Goal: Task Accomplishment & Management: Use online tool/utility

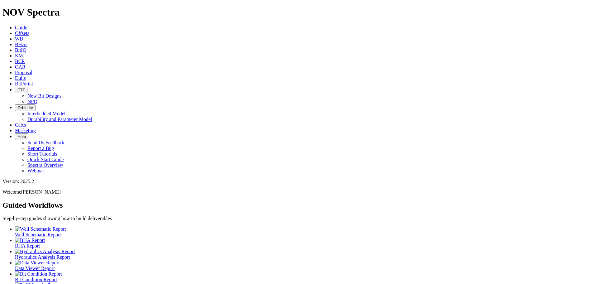
click at [29, 31] on span "Offsets" at bounding box center [22, 33] width 14 height 5
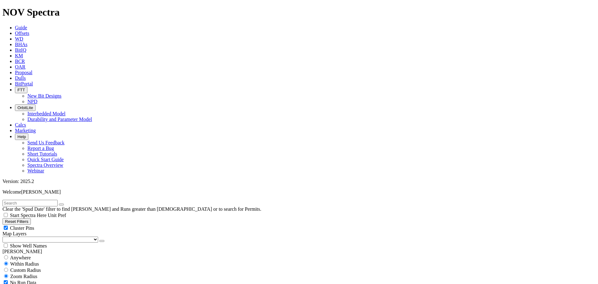
type input "[DATE]"
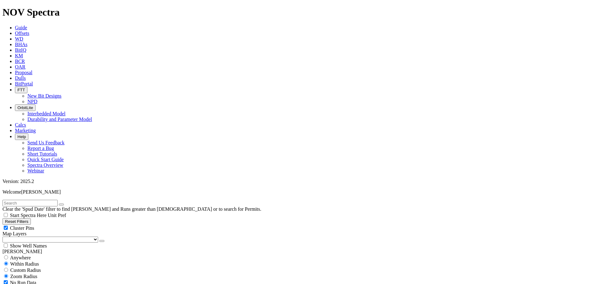
scroll to position [23501, 0]
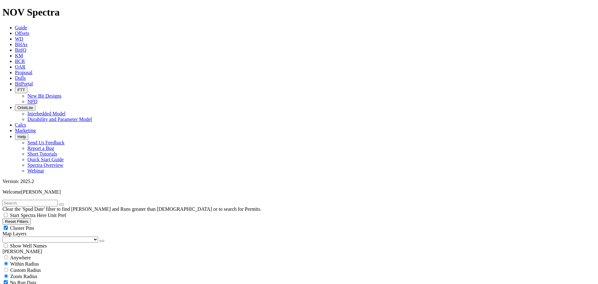
scroll to position [1472, 0]
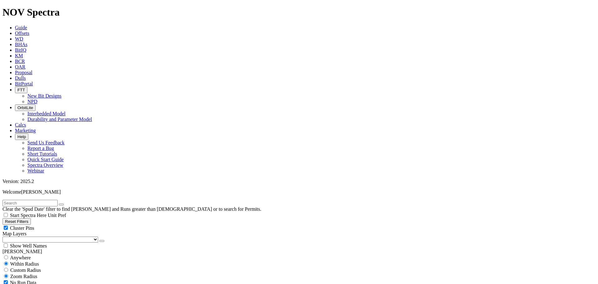
scroll to position [1157, 0]
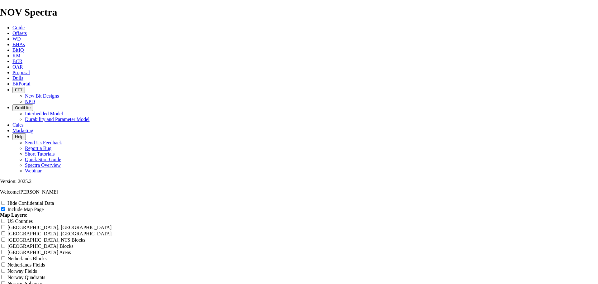
scroll to position [209, 0]
drag, startPoint x: 242, startPoint y: 95, endPoint x: 271, endPoint y: 97, distance: 28.7
type input "8 Offset Analysis Report"
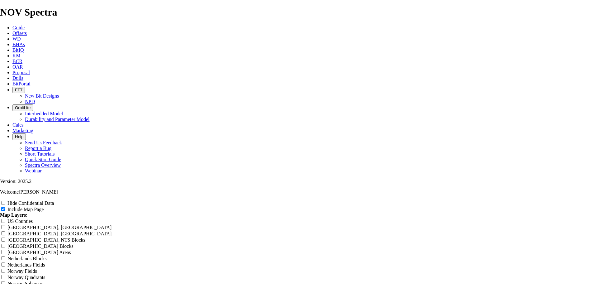
type input "8 Offset Analysis Report"
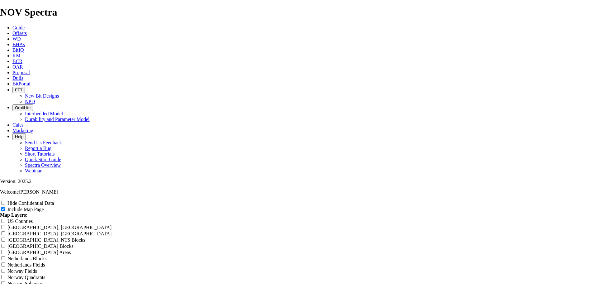
type input "8 Offset Analysis Report"
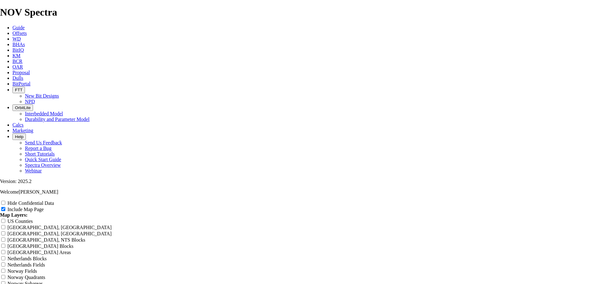
type input "8 Offset Analysis Report"
type input "8N Offset Analysis Report"
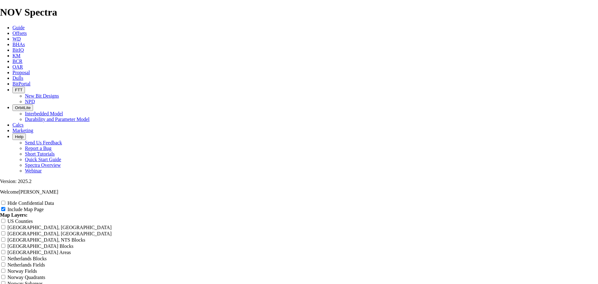
type input "8N Offset Analysis Report"
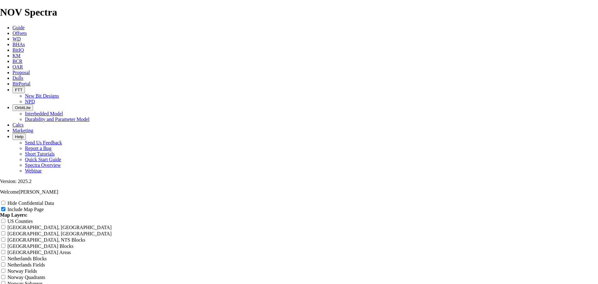
type input "8N Offset Analysis Report"
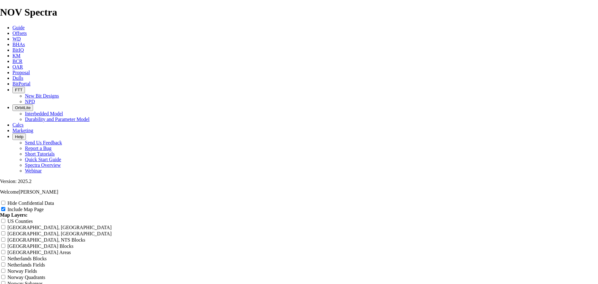
type input "8N Offset Analysis Report"
type input "8 Offset Analysis Report"
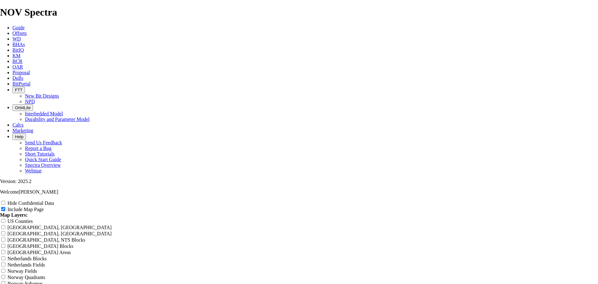
type input "8 Offset Analysis Report"
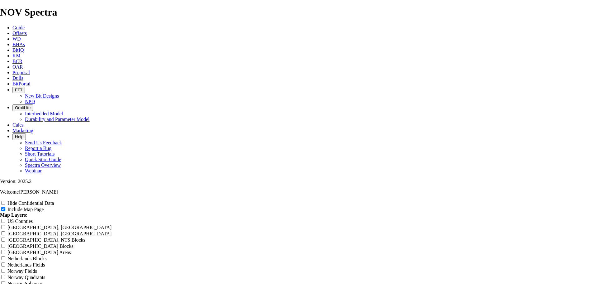
type input "8 Offset Analysis Report"
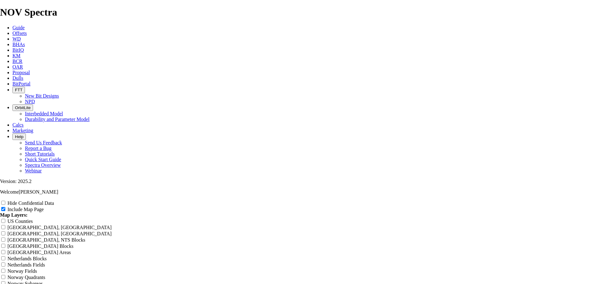
type input "Offset Analysis Report"
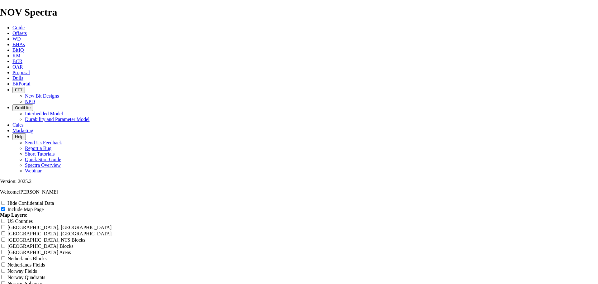
type input "Offset Analysis Report"
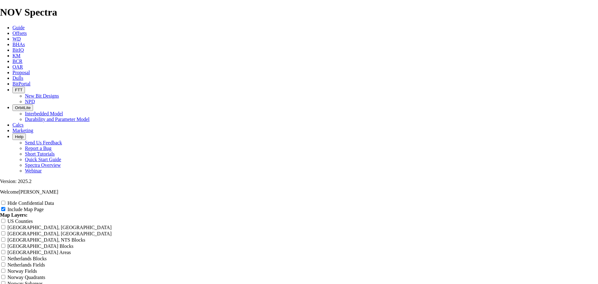
type input "Offset Analysis Report"
type input "T Offset Analysis Report"
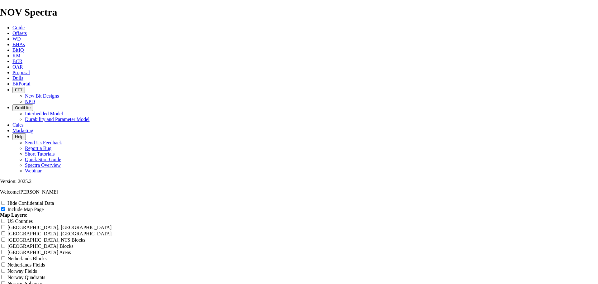
type input "T Offset Analysis Report"
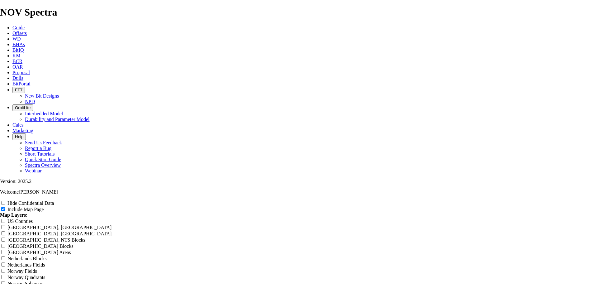
type input "T Offset Analysis Report"
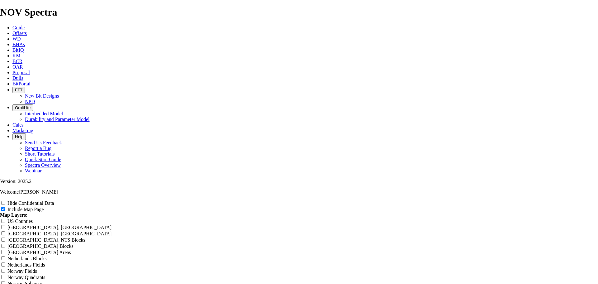
type input "T Offset Analysis Report"
type input "Tr Offset Analysis Report"
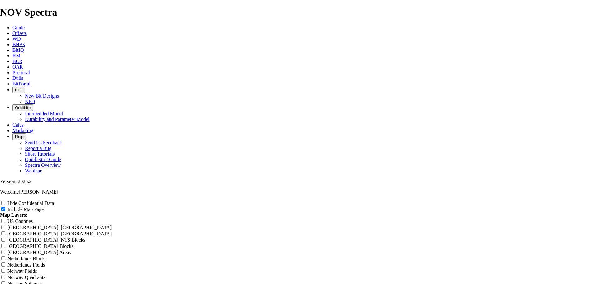
type input "Tr Offset Analysis Report"
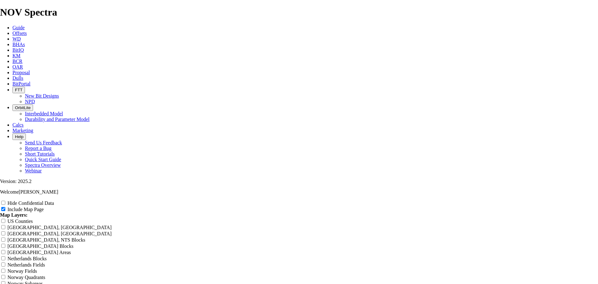
type input "Tr Offset Analysis Report"
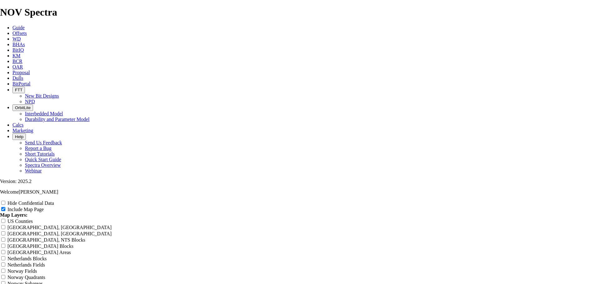
type input "Tr Offset Analysis Report"
type input "Tre Offset Analysis Report"
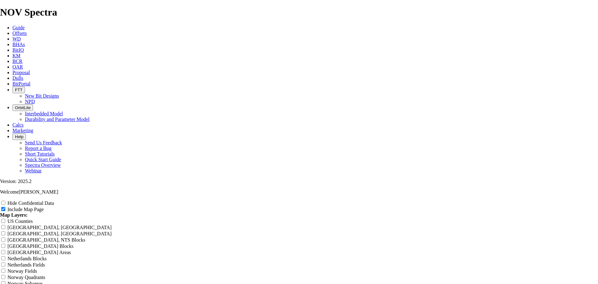
type input "Tre Offset Analysis Report"
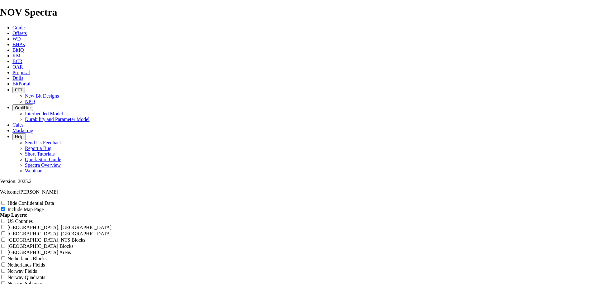
type input "Tre Offset Analysis Report"
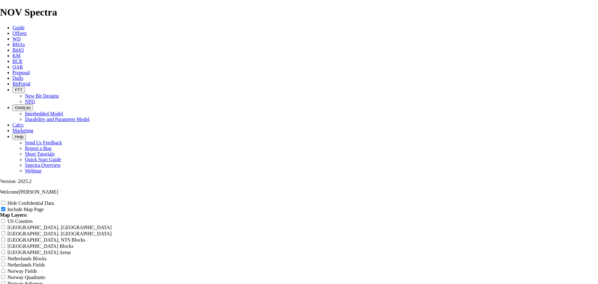
type input "Tre Offset Analysis Report"
type input "Tres Offset Analysis Report"
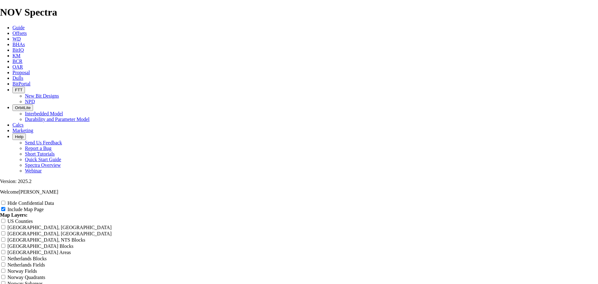
type input "Tres Offset Analysis Report"
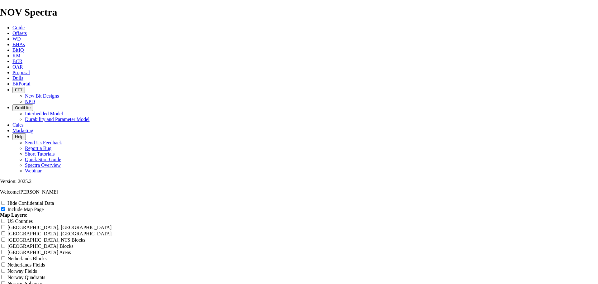
type input "Tres Offset Analysis Report"
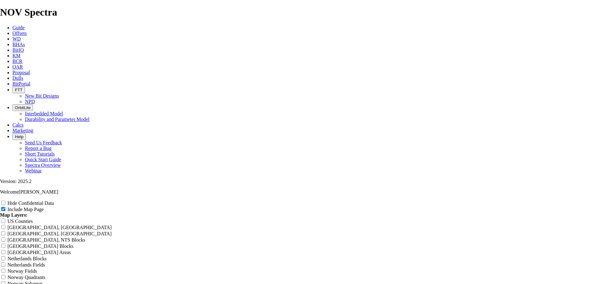
type input "Tres Offset Analysis Report"
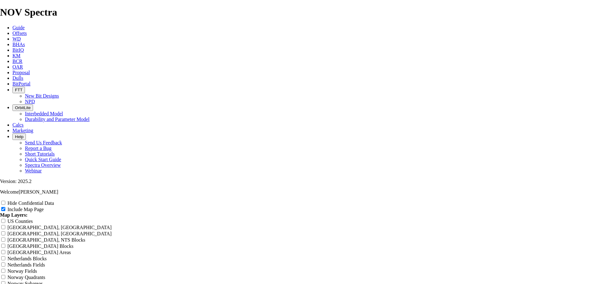
type input "Tres Offset Analysis Report"
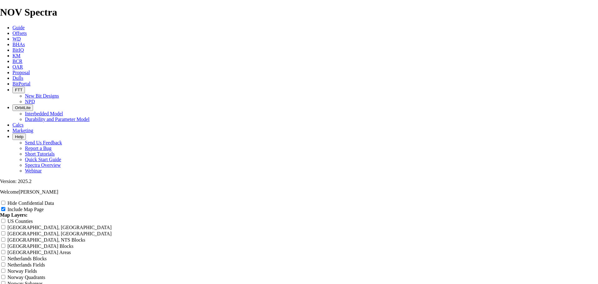
type input "Tres Offset Analysis Report"
type input "Tres S Offset Analysis Report"
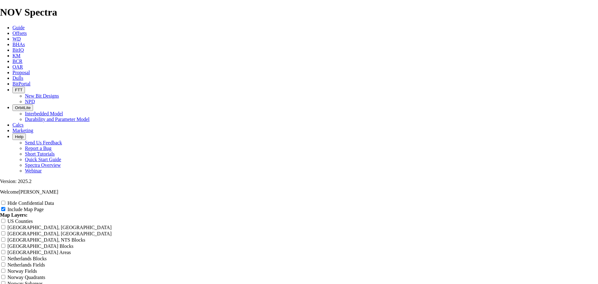
type input "Tres S Offset Analysis Report"
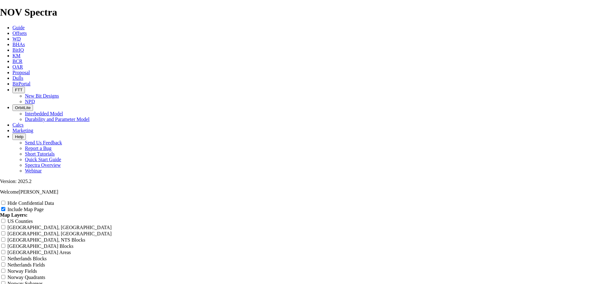
type input "Tres S Offset Analysis Report"
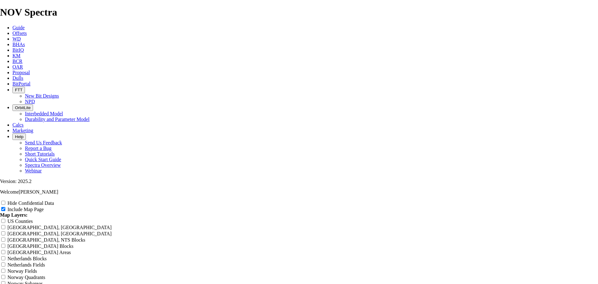
type input "Tres S Offset Analysis Report"
type input "Tres Su Offset Analysis Report"
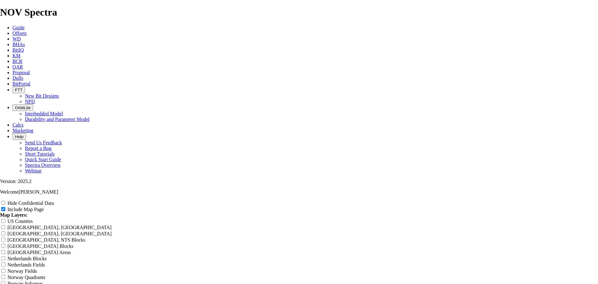
type input "Tres Su Offset Analysis Report"
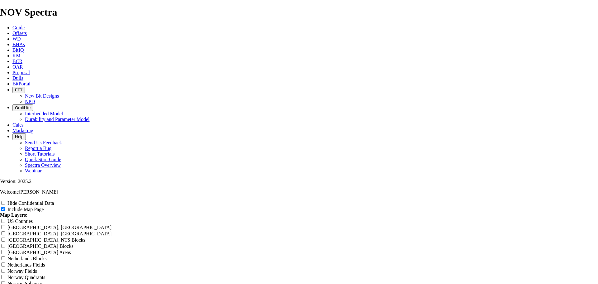
type input "Tres Su Offset Analysis Report"
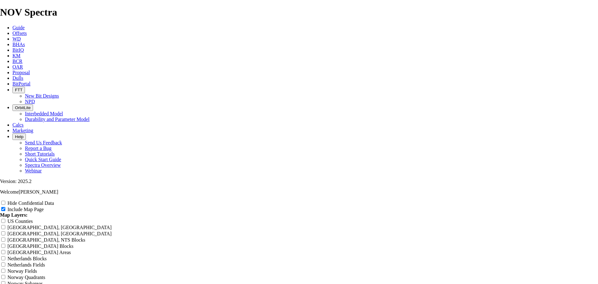
type input "Tres Su Offset Analysis Report"
type input "Tres Sub Offset Analysis Report"
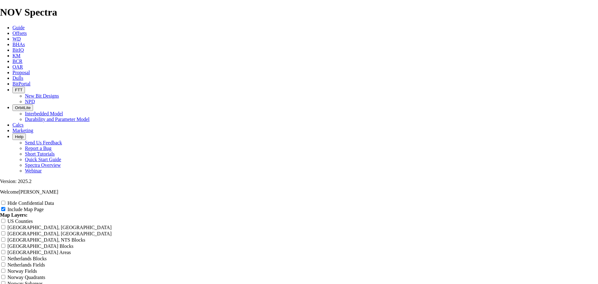
type input "Tres Sub Offset Analysis Report"
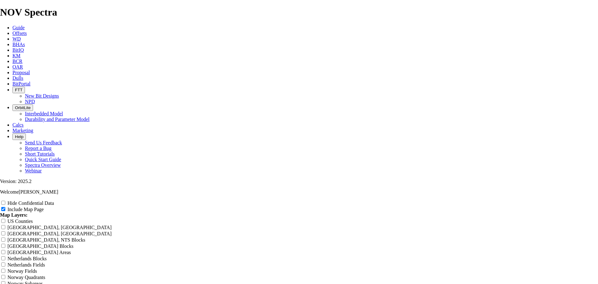
type input "Tres Sub Offset Analysis Report"
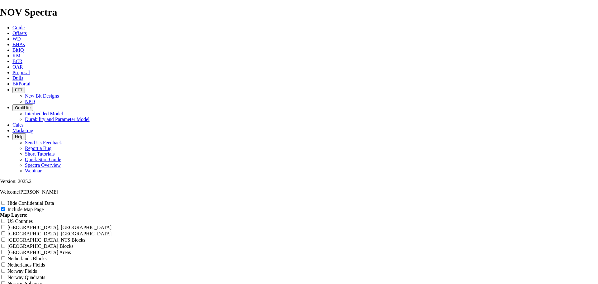
type input "Tres Sub Offset Analysis Report"
type input "Tres Subj Offset Analysis Report"
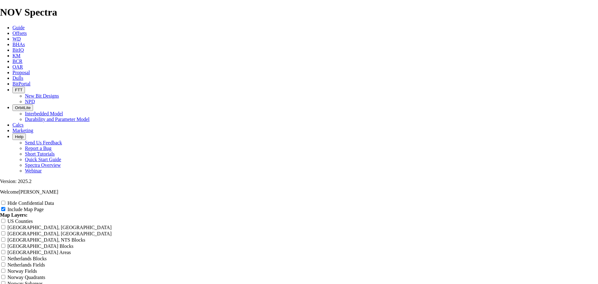
type input "Tres Subj Offset Analysis Report"
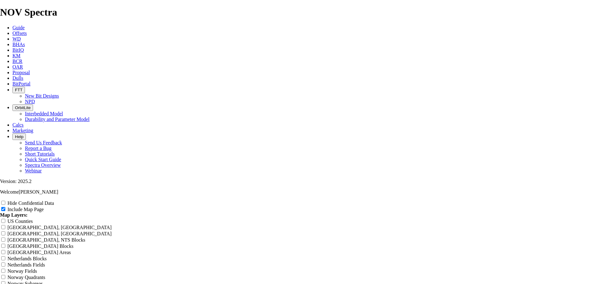
type input "Tres Subj Offset Analysis Report"
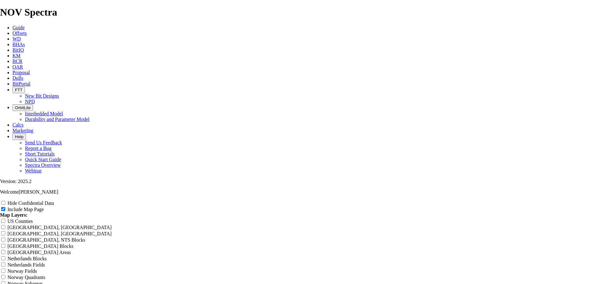
type input "Tres Subje Offset Analysis Report"
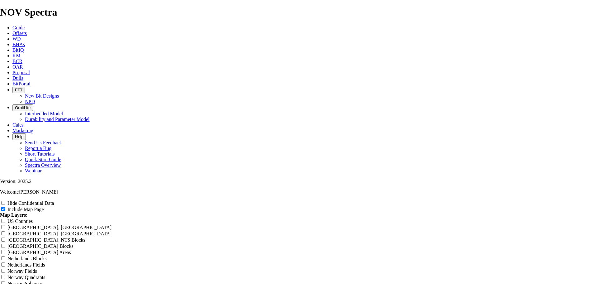
type input "Tres Subje Offset Analysis Report"
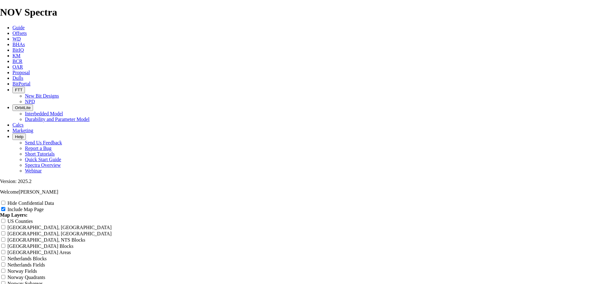
type input "Tres Subje Offset Analysis Report"
type input "Tres Subjec Offset Analysis Report"
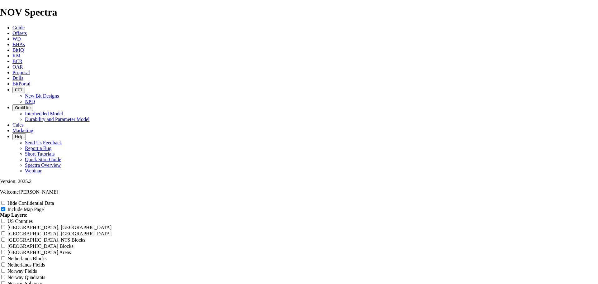
type input "Tres Subjec Offset Analysis Report"
drag, startPoint x: 585, startPoint y: 201, endPoint x: 459, endPoint y: 244, distance: 132.7
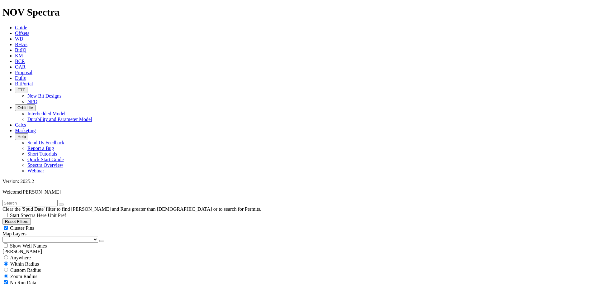
scroll to position [2961, 0]
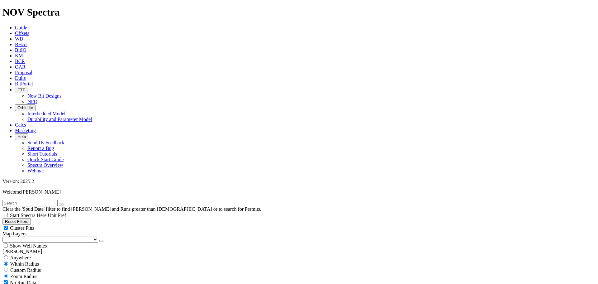
scroll to position [4041, 0]
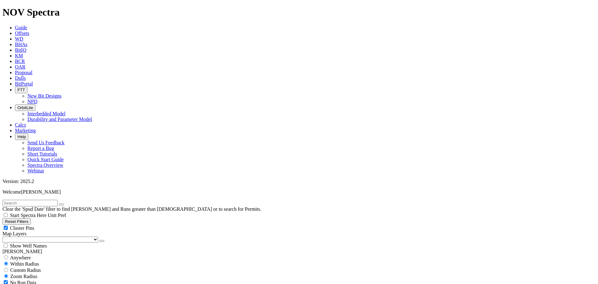
scroll to position [3679, 0]
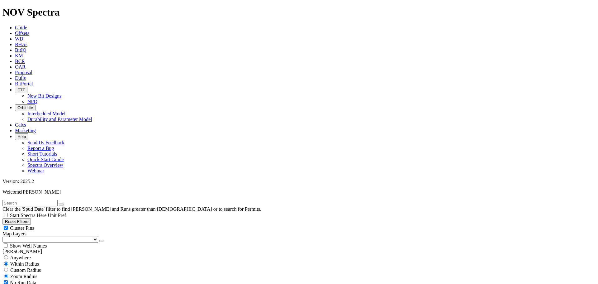
scroll to position [4958, 0]
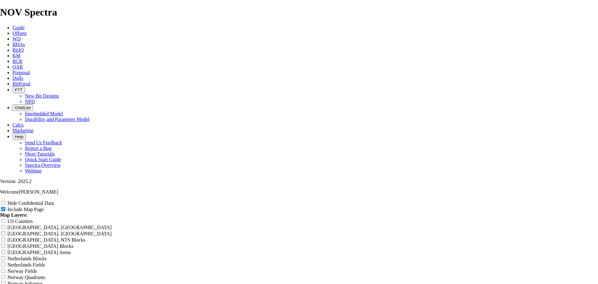
scroll to position [2461, 0]
drag, startPoint x: 245, startPoint y: 186, endPoint x: 282, endPoint y: 186, distance: 36.4
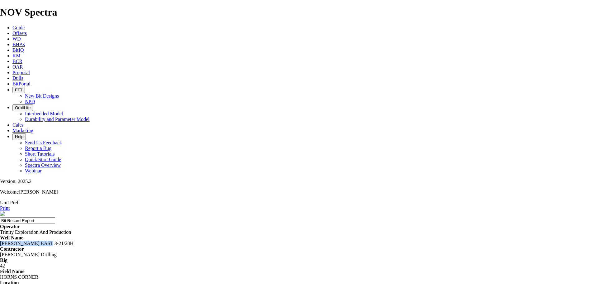
drag, startPoint x: 194, startPoint y: 65, endPoint x: 232, endPoint y: 68, distance: 38.4
click at [232, 240] on div "[PERSON_NAME] EAST 3-21/28H" at bounding box center [299, 243] width 598 height 6
copy div "[PERSON_NAME] EAST 3-21/28H"
click at [10, 205] on link "Print" at bounding box center [5, 207] width 10 height 5
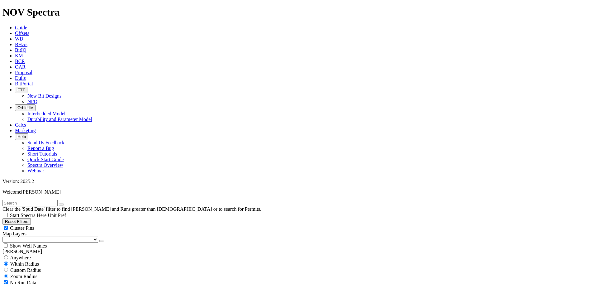
scroll to position [218, 0]
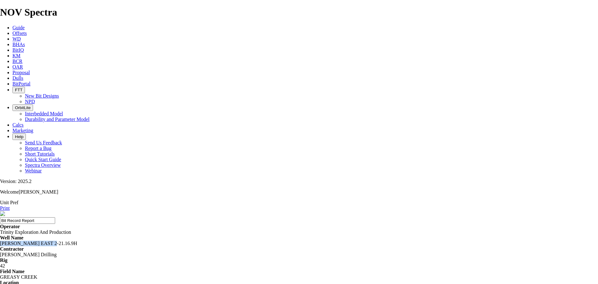
drag, startPoint x: 193, startPoint y: 65, endPoint x: 237, endPoint y: 66, distance: 43.6
click at [237, 240] on div "[PERSON_NAME] EAST 2-21.16.9H" at bounding box center [299, 243] width 598 height 6
copy div "[PERSON_NAME] EAST 2-21.16.9H"
click at [10, 205] on link "Print" at bounding box center [5, 207] width 10 height 5
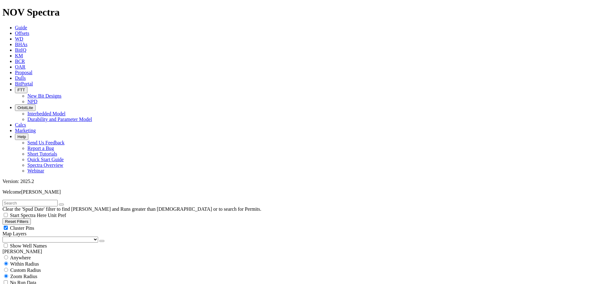
scroll to position [218, 0]
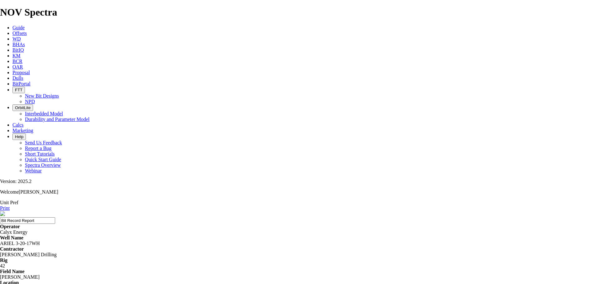
click at [10, 205] on link "Print" at bounding box center [5, 207] width 10 height 5
drag, startPoint x: 193, startPoint y: 66, endPoint x: 226, endPoint y: 66, distance: 33.0
click at [226, 240] on div "ARIEL 3-20-17WH" at bounding box center [299, 243] width 598 height 6
copy div "ARIEL 3-20-17WH"
click at [581, 205] on div "Print" at bounding box center [299, 208] width 598 height 6
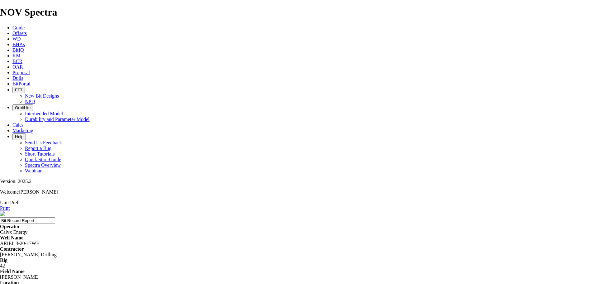
click at [10, 205] on link "Print" at bounding box center [5, 207] width 10 height 5
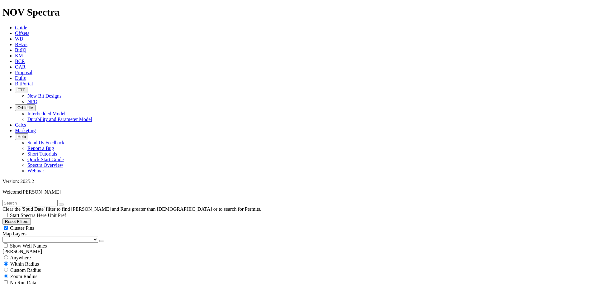
scroll to position [4217, 0]
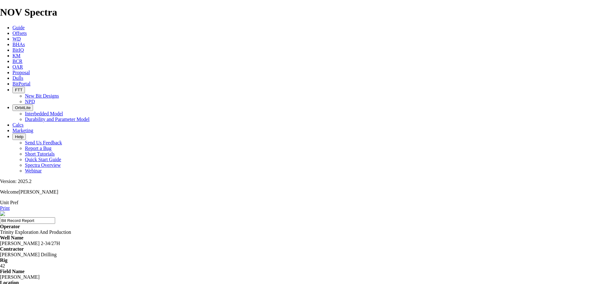
click at [193, 229] on div "Trinity Exploration And Production" at bounding box center [299, 232] width 598 height 6
drag, startPoint x: 194, startPoint y: 66, endPoint x: 234, endPoint y: 68, distance: 39.9
click at [234, 240] on div "[PERSON_NAME] 2-34/27H" at bounding box center [299, 243] width 598 height 6
copy div "[PERSON_NAME] 2-34/27H"
click at [0, 205] on icon at bounding box center [0, 207] width 0 height 5
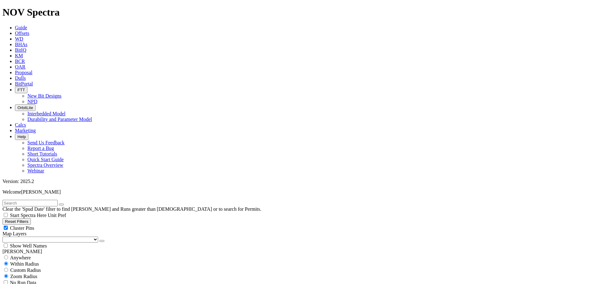
scroll to position [3965, 0]
click at [28, 218] on button "Reset Filters" at bounding box center [16, 221] width 28 height 7
checkbox input "true"
type input "[DATE]"
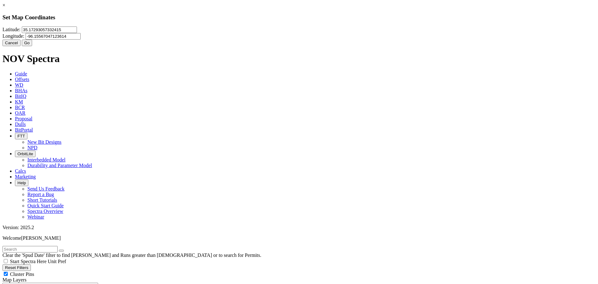
drag, startPoint x: 257, startPoint y: 38, endPoint x: 227, endPoint y: 41, distance: 30.1
click at [77, 33] on input "35.17293057332415" at bounding box center [49, 29] width 55 height 7
type input "32.2542"
type input "-103.729"
click at [32, 46] on button "Go" at bounding box center [27, 43] width 11 height 7
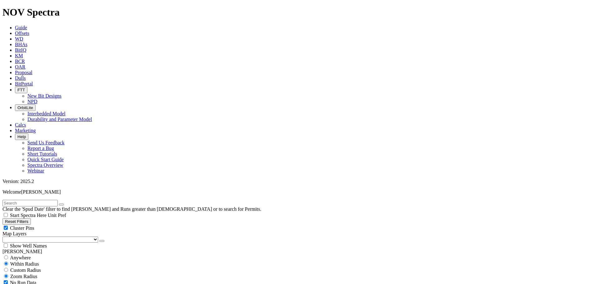
click at [8, 268] on input "radio" at bounding box center [6, 270] width 4 height 4
radio input "true"
radio input "false"
click at [40, 279] on input "number" at bounding box center [29, 282] width 55 height 7
type input "10"
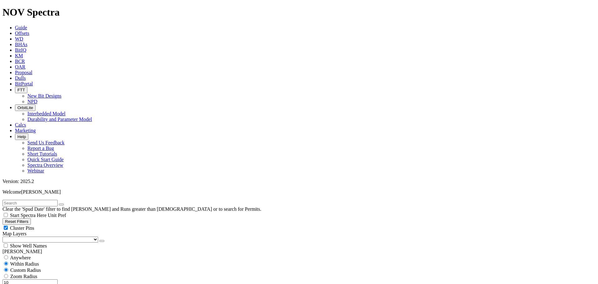
click at [17, 283] on button "Miles" at bounding box center [9, 289] width 15 height 7
select select "14.75"
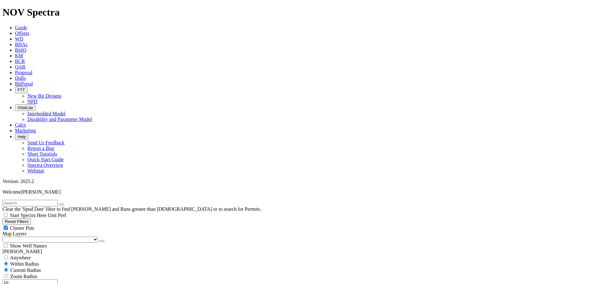
checkbox input "false"
select select "? number:14.75 ?"
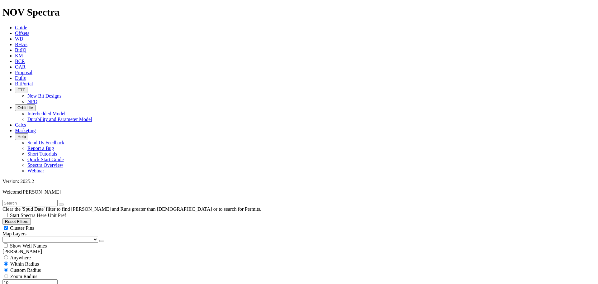
scroll to position [4987, 0]
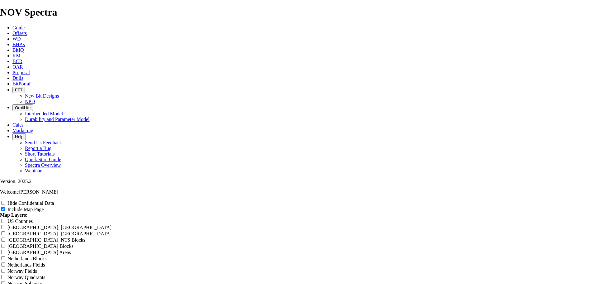
click at [543, 200] on div "Hide Confidential Data" at bounding box center [299, 203] width 598 height 6
click at [5, 201] on input "Hide Confidential Data" at bounding box center [3, 203] width 4 height 4
checkbox input "true"
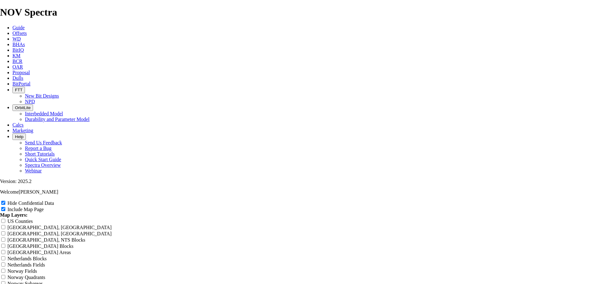
drag, startPoint x: 243, startPoint y: 148, endPoint x: 270, endPoint y: 149, distance: 26.5
type input "T Offset Analysis Report"
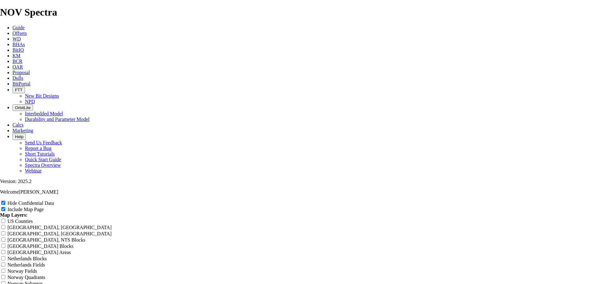
type input "T Offset Analysis Report"
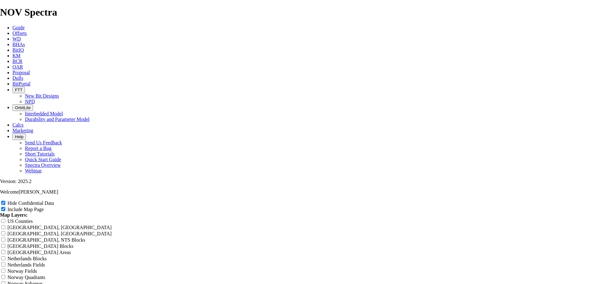
type input "T Offset Analysis Report"
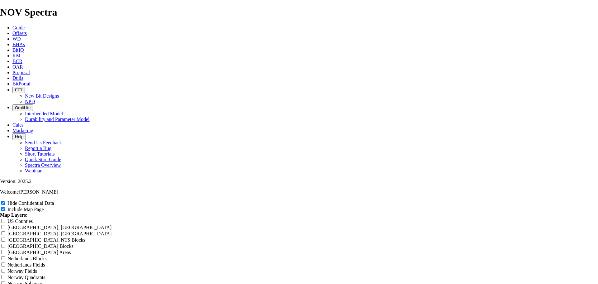
type input "To Offset Analysis Report"
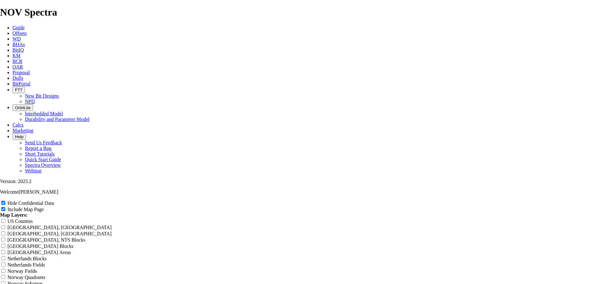
type input "To Offset Analysis Report"
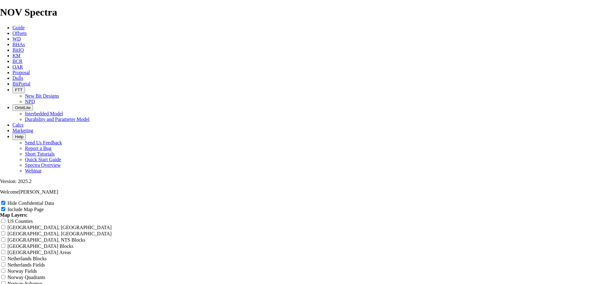
type input "To Offset Analysis Report"
type input "Tod Offset Analysis Report"
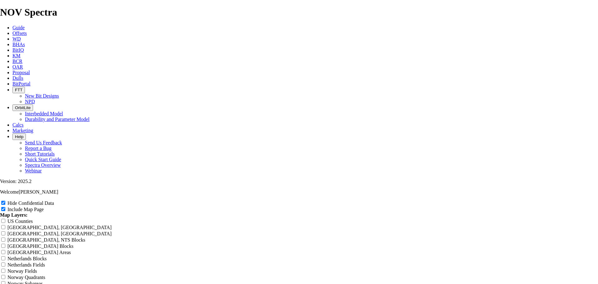
type input "Tod Offset Analysis Report"
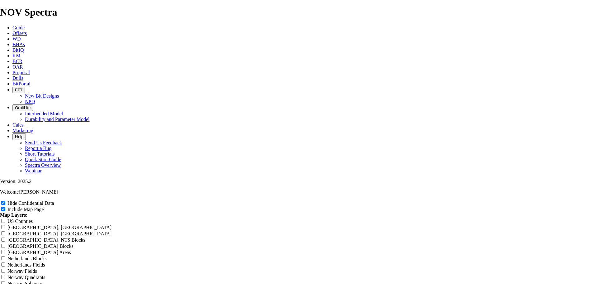
type input "Tod Offset Analysis Report"
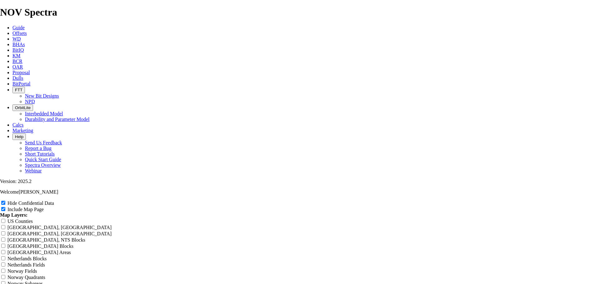
type input "Tod Offset Analysis Report"
type input "Todd Offset Analysis Report"
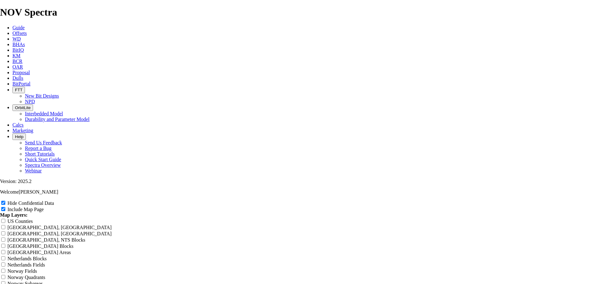
type input "Todd Offset Analysis Report"
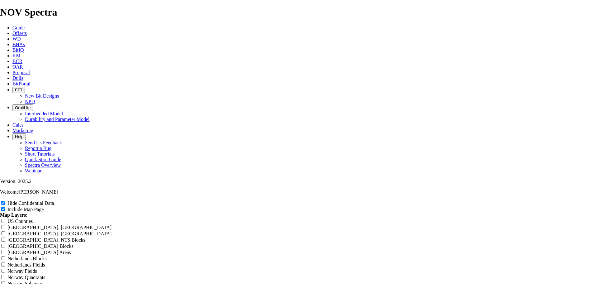
type input "Todd Offset Analysis Report"
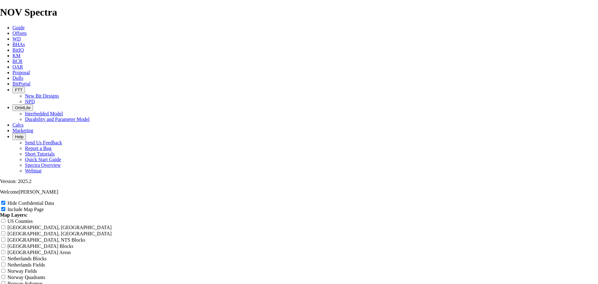
type input "Todd Offset Analysis Report"
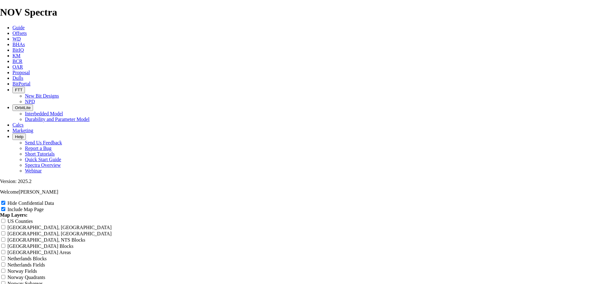
type input "Todd Offset Analysis Report"
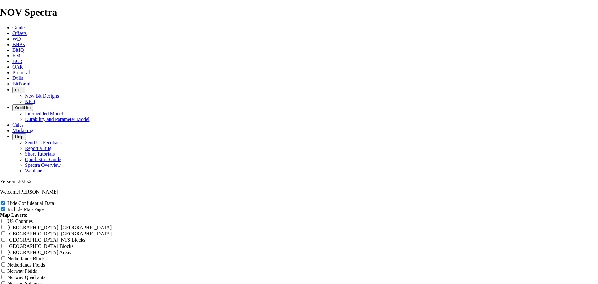
type input "Todd Offset Analysis Report"
type input "Todd 3 Offset Analysis Report"
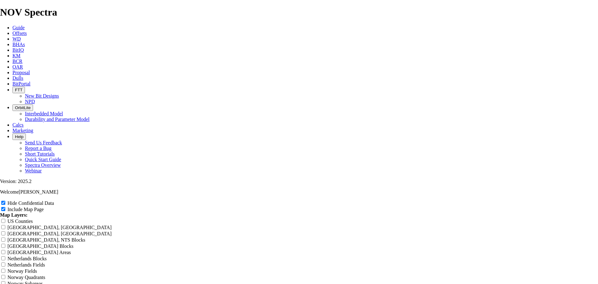
type input "Todd 3 Offset Analysis Report"
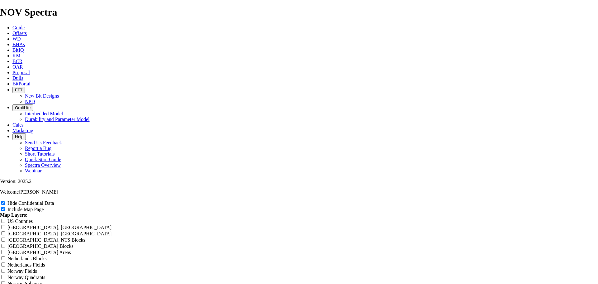
type input "Todd 3 Offset Analysis Report"
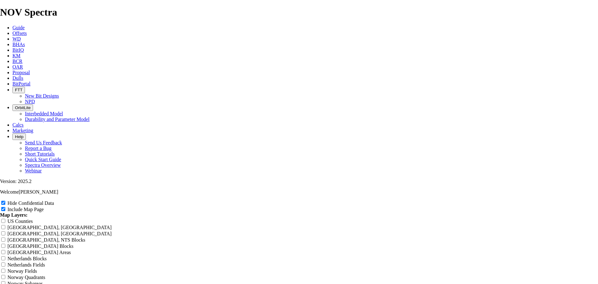
type input "Todd 36 Offset Analysis Report"
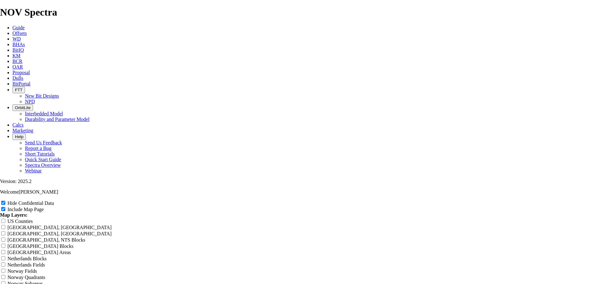
type input "Todd 36 Offset Analysis Report"
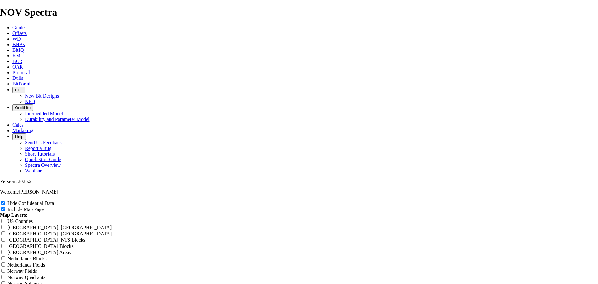
type input "Todd 36 Offset Analysis Report"
type input "Todd 36- Offset Analysis Report"
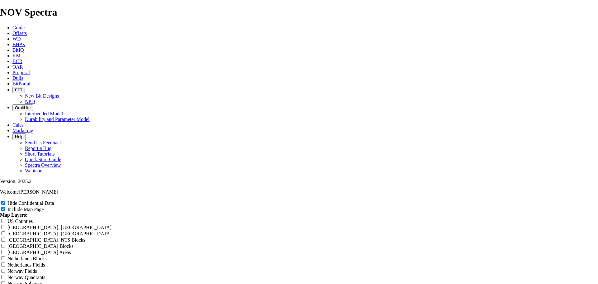
type input "Todd 36- Offset Analysis Report"
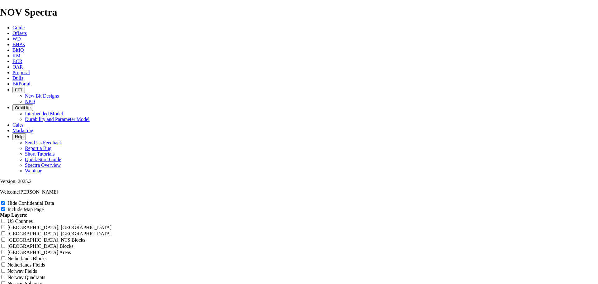
type input "Todd 36- Offset Analysis Report"
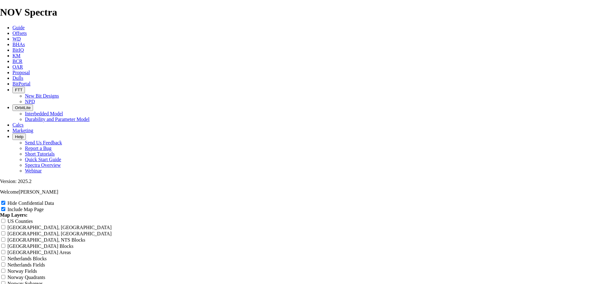
type input "Todd 36- Offset Analysis Report"
type input "Todd 36-2 Offset Analysis Report"
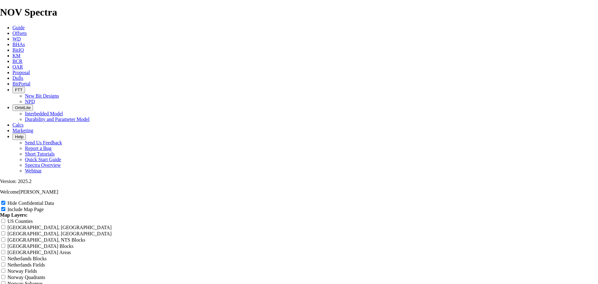
type input "Todd 36-2 Offset Analysis Report"
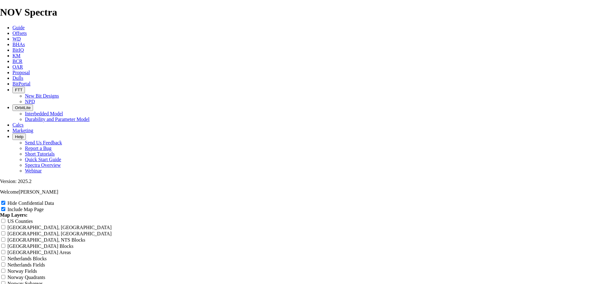
type input "Todd 36-2 Offset Analysis Report"
type input "Todd 36-25 Offset Analysis Report"
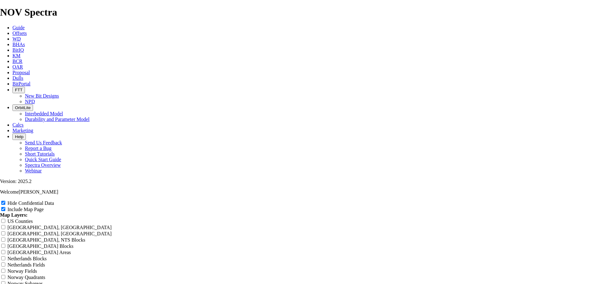
type input "Todd 36-25 Offset Analysis Report"
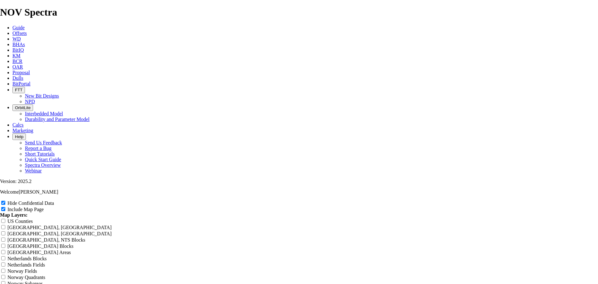
type input "Todd 36-25 Offset Analysis Report"
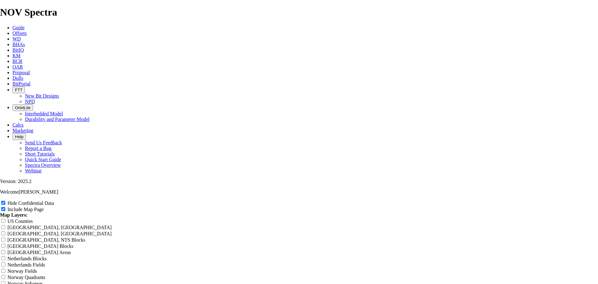
type input "Todd 36-25 Offset Analysis Report"
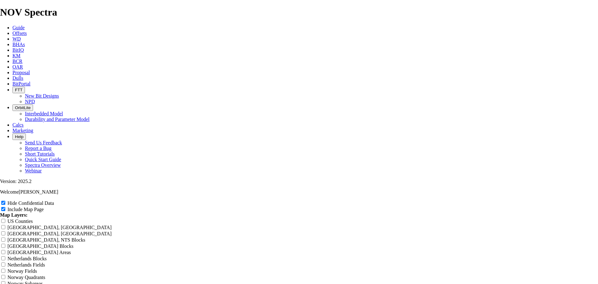
type input "Todd 36-25 Offset Analysis Report"
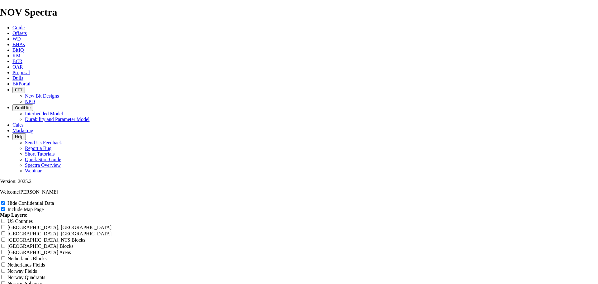
type input "Todd 36-25 Offset Analysis Report"
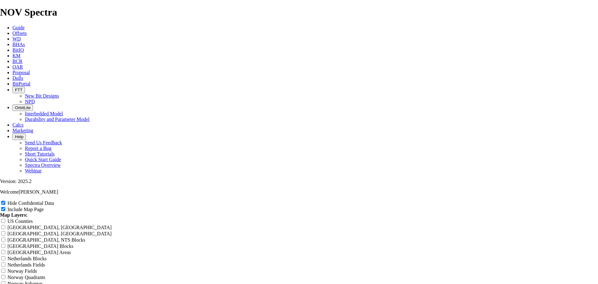
type input "Todd 36-25 - Offset Analysis Report"
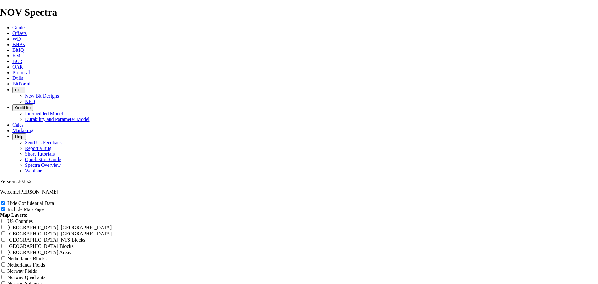
type input "Todd 36-25 - Offset Analysis Report"
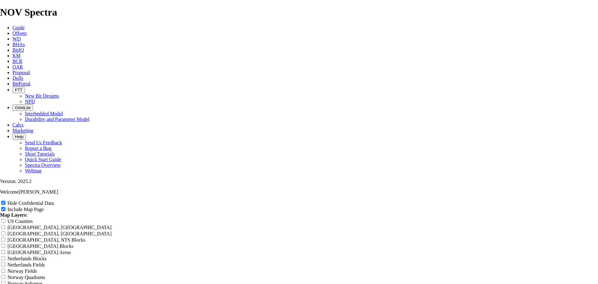
type input "Todd 36-25 - Offset Analysis Report"
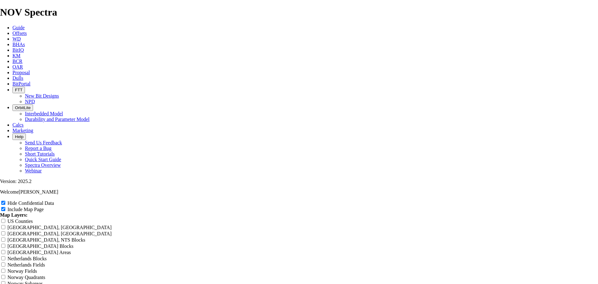
type input "Todd 36-25 - Offset Analysis Report"
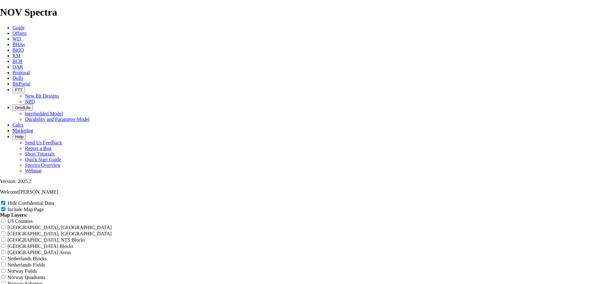
type input "Todd 36-25 - Offset Analysis Report"
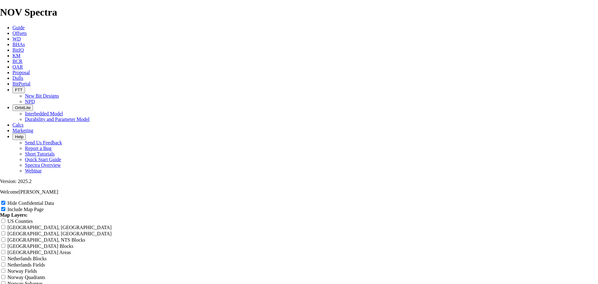
type input "Todd 36-25 - Offset Analysis Report"
type input "Todd 36-25 - 1 Offset Analysis Report"
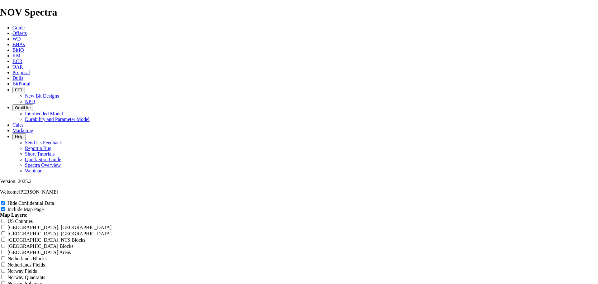
type input "Todd 36-25 - 1 Offset Analysis Report"
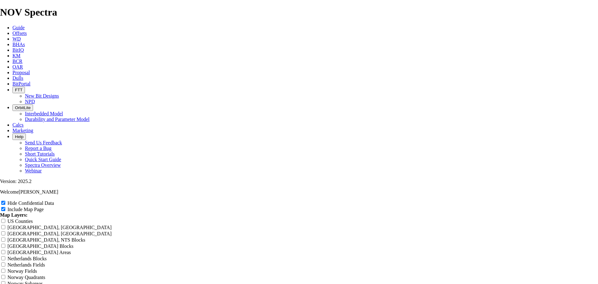
type input "Todd 36-25 - 1 Offset Analysis Report"
type input "Todd 36-25 - 14 Offset Analysis Report"
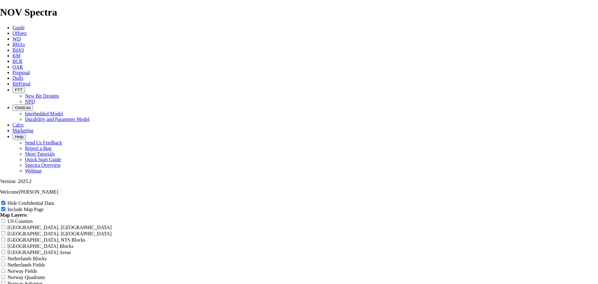
type input "Todd 36-25 - 14 Offset Analysis Report"
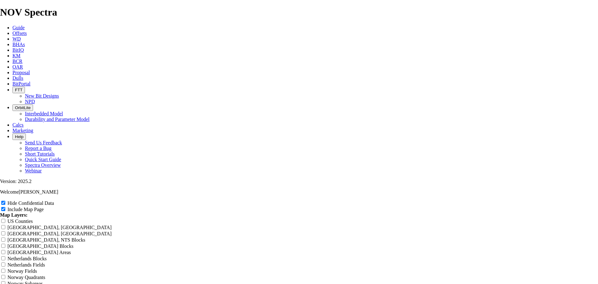
drag, startPoint x: 221, startPoint y: 145, endPoint x: 416, endPoint y: 156, distance: 194.7
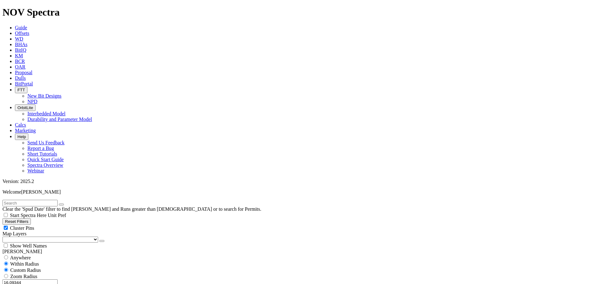
drag, startPoint x: 33, startPoint y: 118, endPoint x: 85, endPoint y: 116, distance: 51.8
click at [85, 279] on div "16.09344 Miles Kilometers" at bounding box center [298, 285] width 593 height 13
click at [17, 283] on button "Miles" at bounding box center [9, 289] width 15 height 7
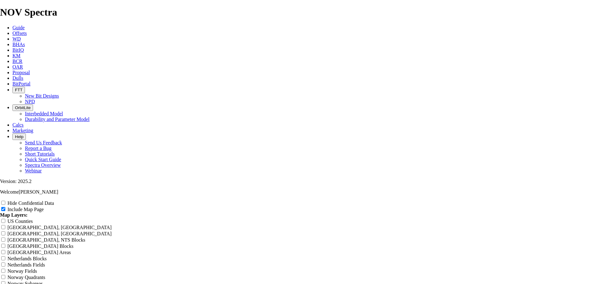
scroll to position [31, 0]
click at [5, 201] on input "Hide Confidential Data" at bounding box center [3, 203] width 4 height 4
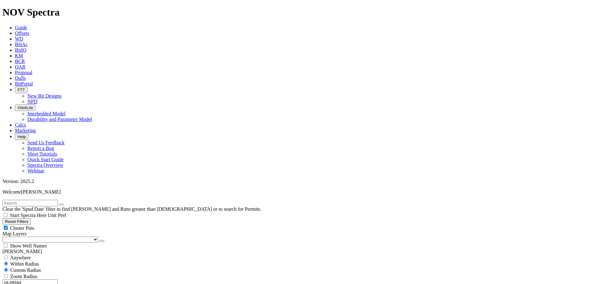
click at [17, 283] on button "Miles" at bounding box center [9, 289] width 15 height 7
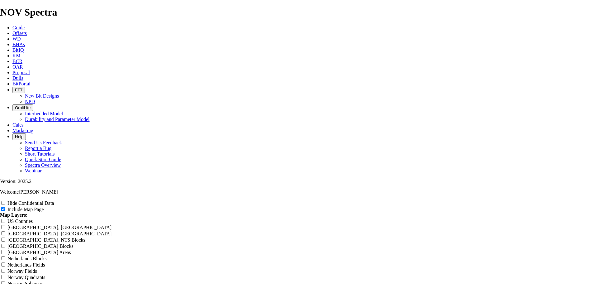
scroll to position [716, 0]
drag, startPoint x: 240, startPoint y: 112, endPoint x: 443, endPoint y: 116, distance: 203.2
paste input "Todd 36-25 - 14.75" -"
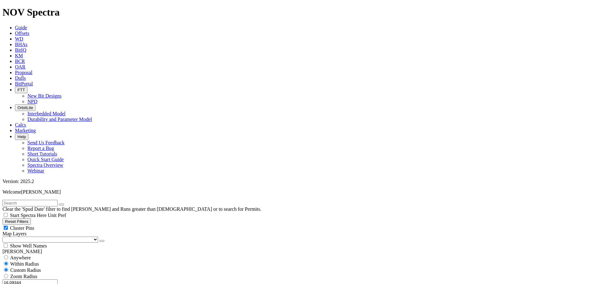
click at [17, 283] on button "Miles" at bounding box center [9, 289] width 15 height 7
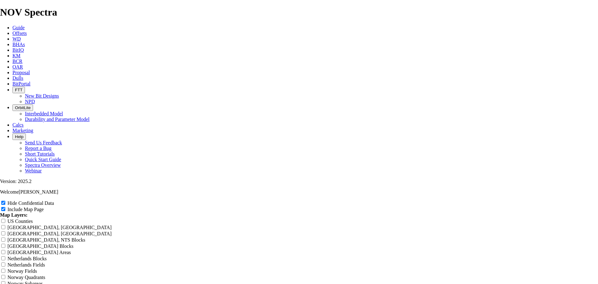
scroll to position [779, 0]
radio input "true"
drag, startPoint x: 246, startPoint y: 119, endPoint x: 374, endPoint y: 125, distance: 128.2
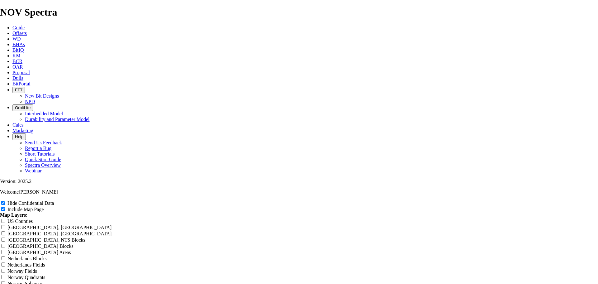
type input "U"
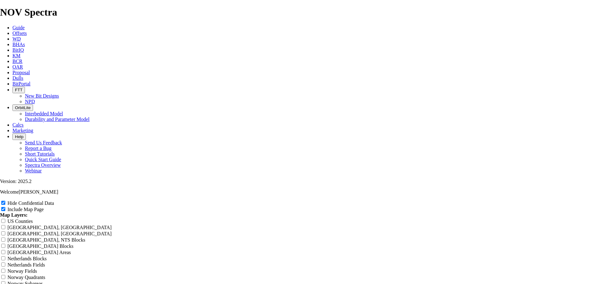
type input "U"
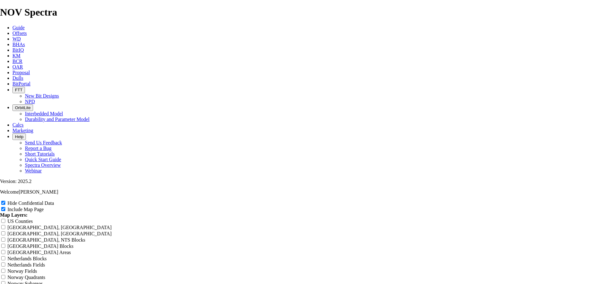
type input "U"
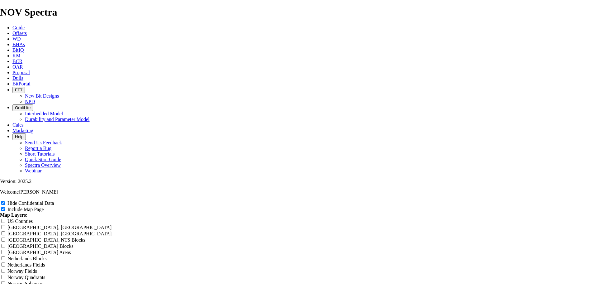
type input "U"
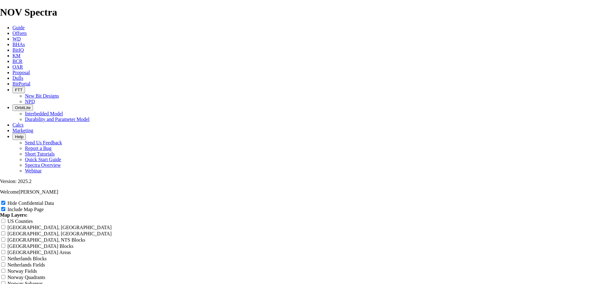
type input "U"
paste input "Todd 36-25 - 14.75" - Offset Analysis Report"
type input "Todd 36-25 - 14.75" - Offset Analysis Report"
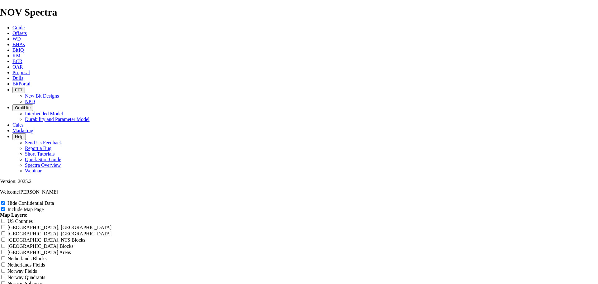
type input "Todd 36-25 - 14.75" - Offset Analysis Report"
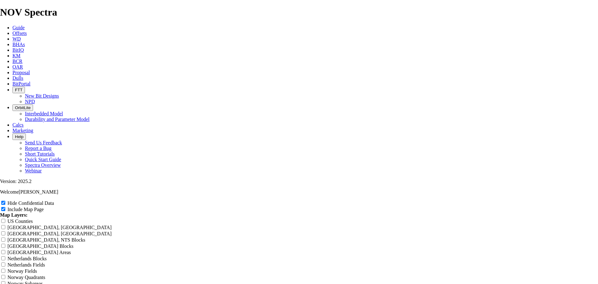
type input "Todd 36-25 - 14.75" - Offset Analysis Report"
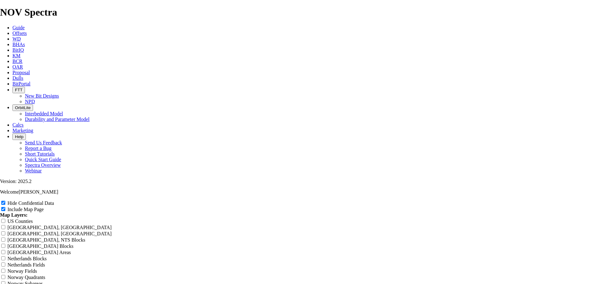
type input "Todd 36-25 - 14.75" - Offset Analysis Report"
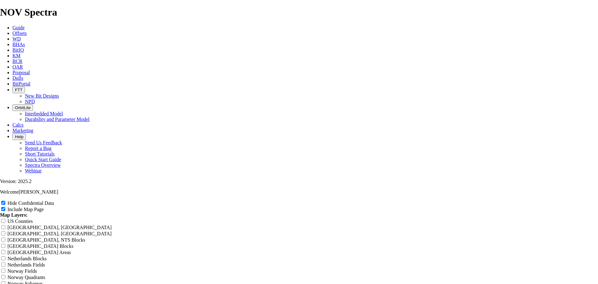
type input "Todd 36-25 - 14.75" - Offset Analysis Report"
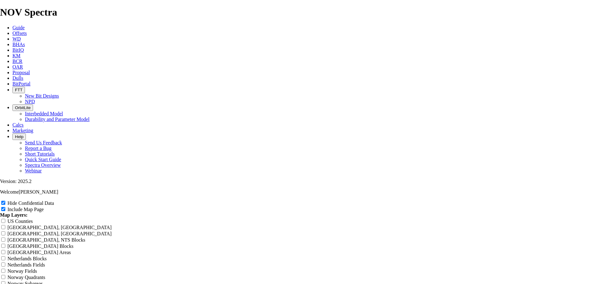
type input "Todd 36-25 - 14.7" - Offset Analysis Report"
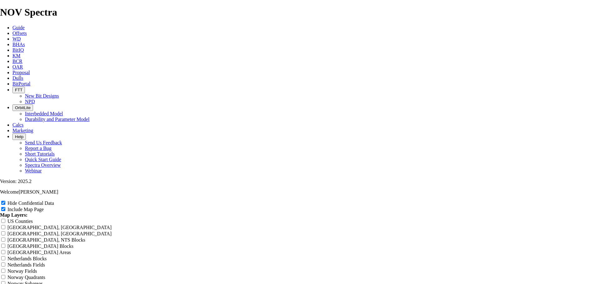
type input "Todd 36-25 - 14.7" - Offset Analysis Report"
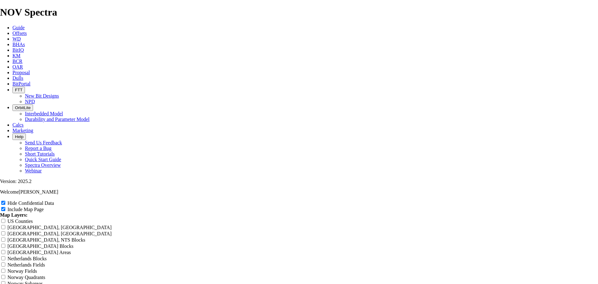
type input "Todd 36-25 - 14.7" - Offset Analysis Report"
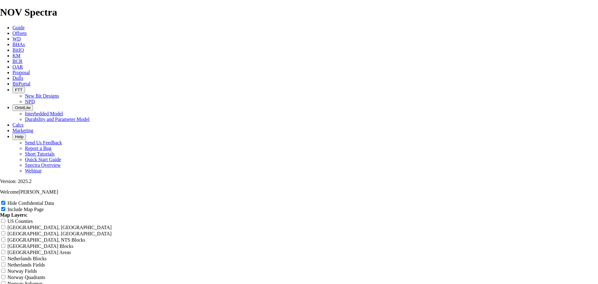
type input "Todd 36-25 - 14.7" - Offset Analysis Report"
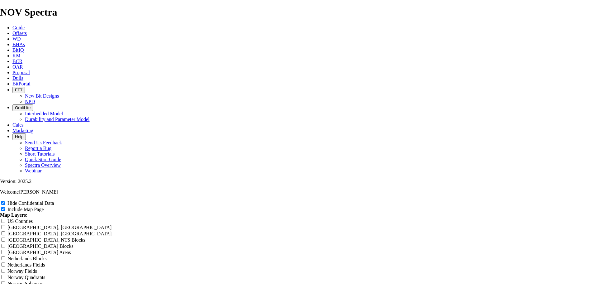
type input "Todd 36-25 - 14.7" - Offset Analysis Report"
type input "Todd 36-25 - 14." - Offset Analysis Report"
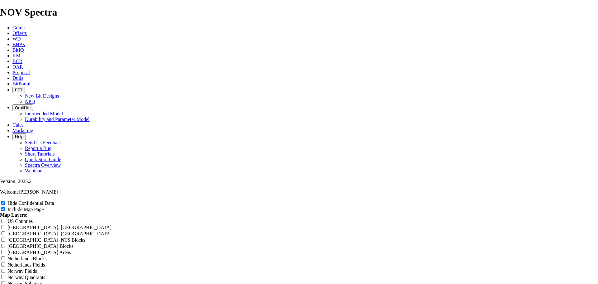
type input "Todd 36-25 - 14." - Offset Analysis Report"
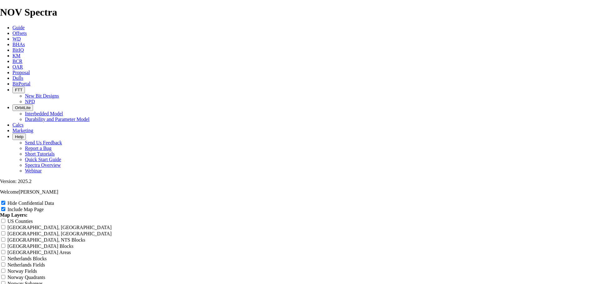
type input "Todd 36-25 - 14." - Offset Analysis Report"
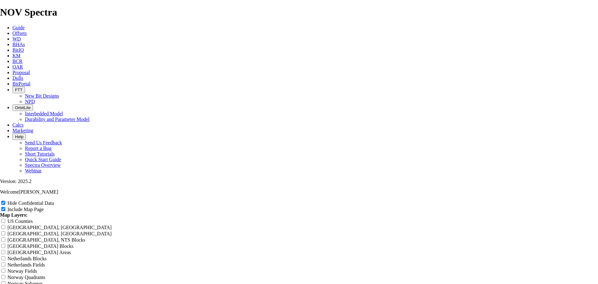
type input "Todd 36-25 - 14." - Offset Analysis Report"
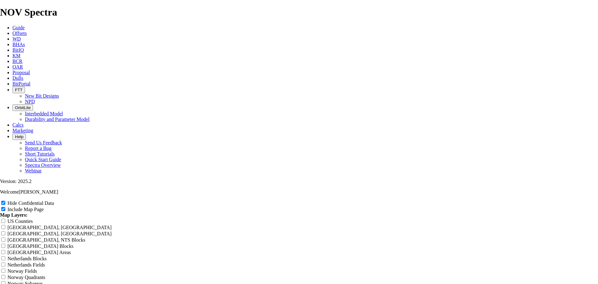
type input "Todd 36-25 - 14." - Offset Analysis Report"
type input "Todd 36-25 - 14" - Offset Analysis Report"
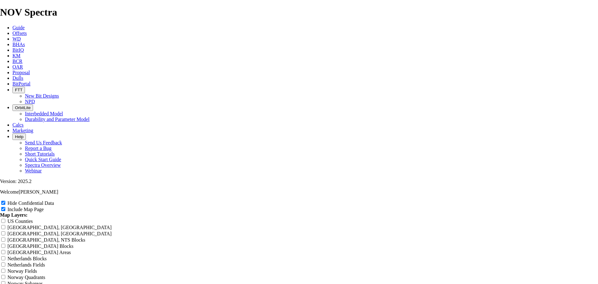
type input "Todd 36-25 - 14" - Offset Analysis Report"
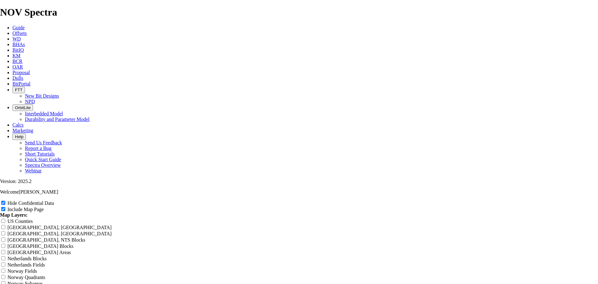
type input "Todd 36-25 - 14" - Offset Analysis Report"
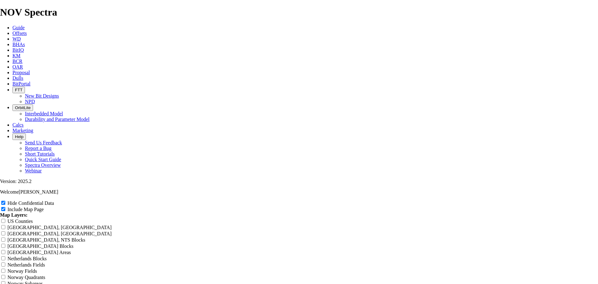
type input "Todd 36-25 - 14" - Offset Analysis Report"
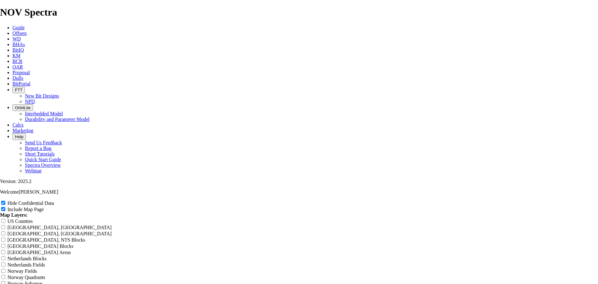
type input "Todd 36-25 - 14" - Offset Analysis Report"
type input "Todd 36-25 - 1" - Offset Analysis Report"
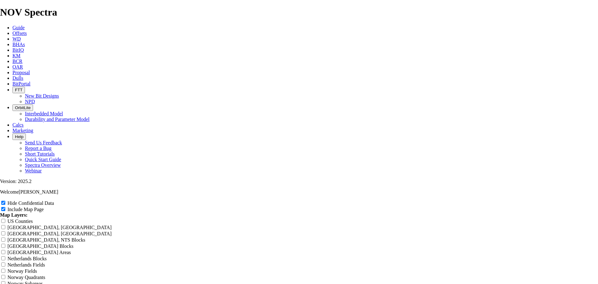
type input "Todd 36-25 - 1" - Offset Analysis Report"
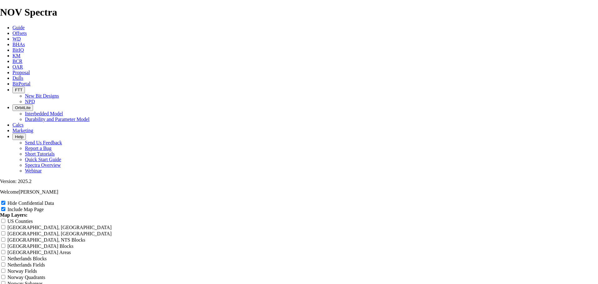
type input "Todd 36-25 - 1" - Offset Analysis Report"
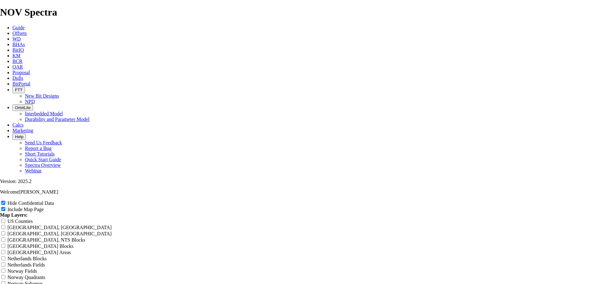
type input "Todd 36-25 - 1" - Offset Analysis Report"
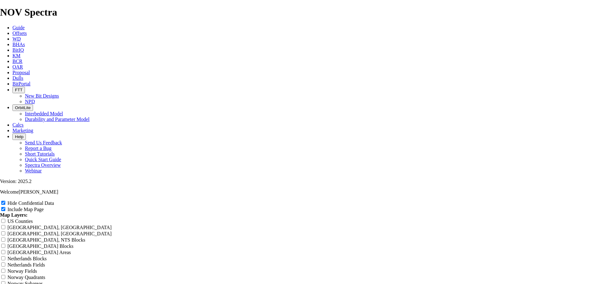
type input "Todd 36-25 - 1" - Offset Analysis Report"
type input "Todd 36-25 - " - Offset Analysis Report"
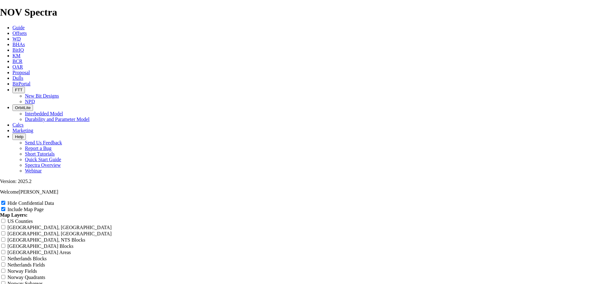
type input "Todd 36-25 - " - Offset Analysis Report"
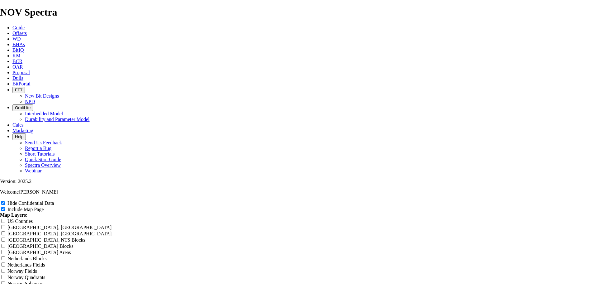
type input "Todd 36-25 - " - Offset Analysis Report"
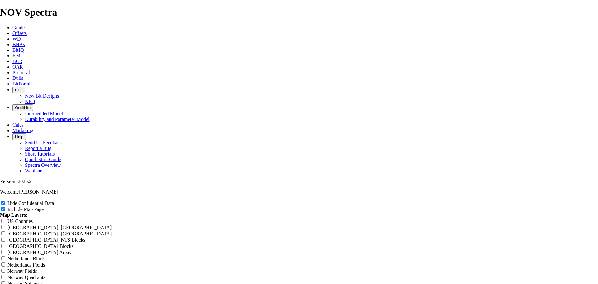
type input "Todd 36-25 - " - Offset Analysis Report"
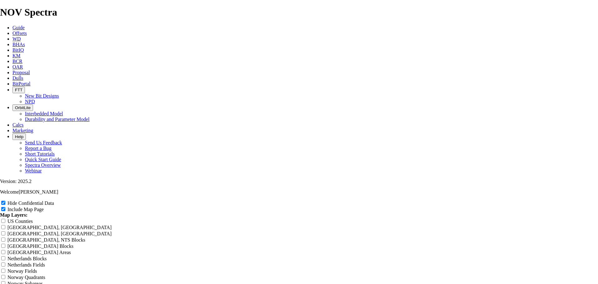
type input "Todd 36-25 - " - Offset Analysis Report"
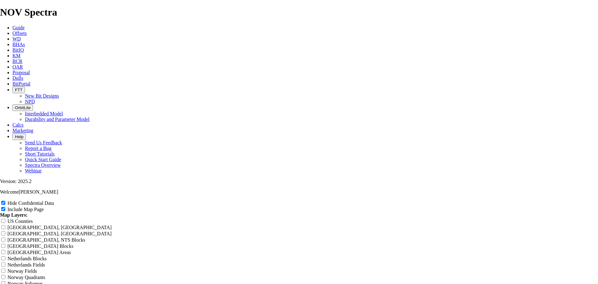
type input "Todd 36-25 - 7" - Offset Analysis Report"
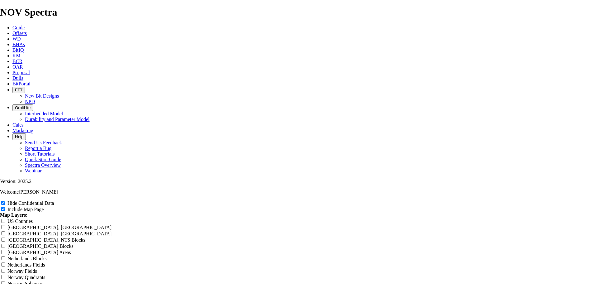
type input "Todd 36-25 - 7" - Offset Analysis Report"
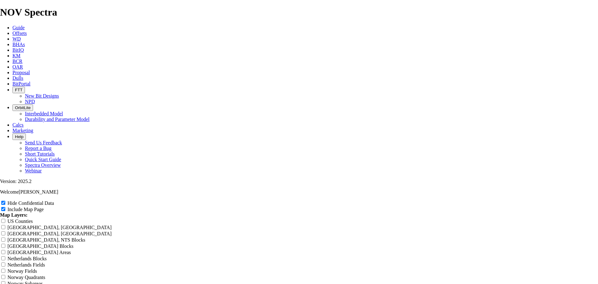
type input "Todd 36-25 - 7" - Offset Analysis Report"
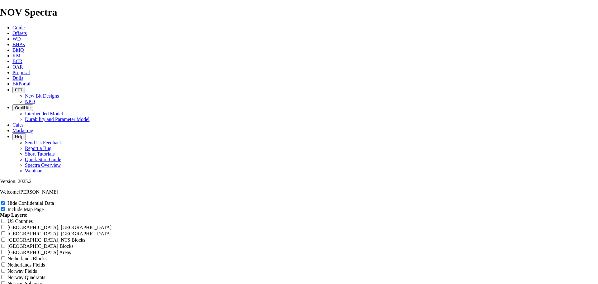
type input "Todd 36-25 - 7" - Offset Analysis Report"
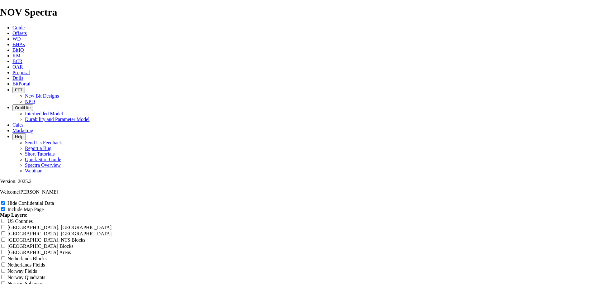
type input "Todd 36-25 - 7" - Offset Analysis Report"
type input "Todd 36-25 - 7." - Offset Analysis Report"
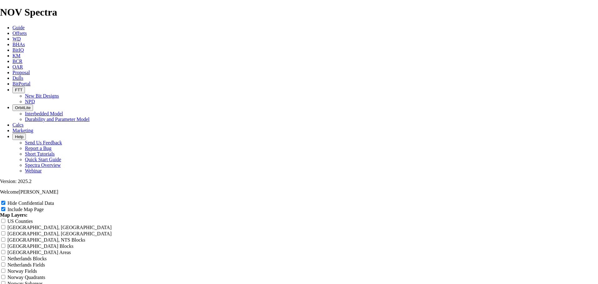
type input "Todd 36-25 - 7." - Offset Analysis Report"
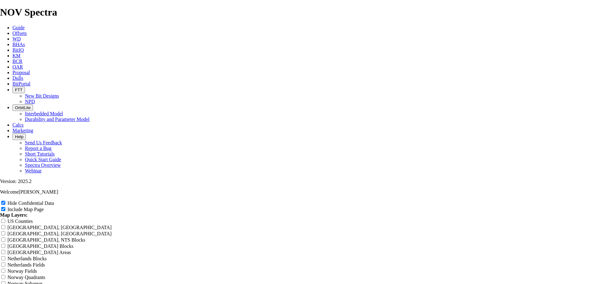
type input "Todd 36-25 - 7." - Offset Analysis Report"
